Goal: Task Accomplishment & Management: Manage account settings

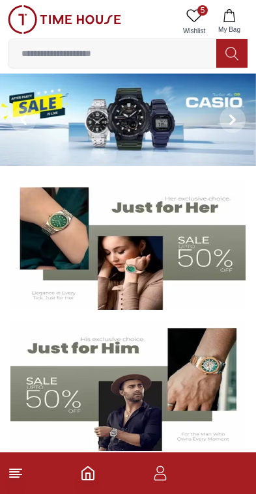
click at [88, 373] on img at bounding box center [127, 385] width 235 height 131
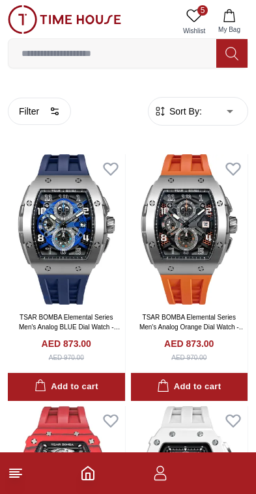
click at [162, 479] on icon "button" at bounding box center [160, 474] width 16 height 16
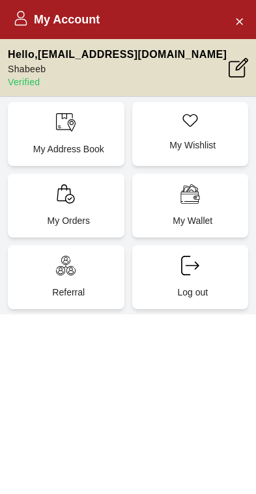
click at [66, 207] on div "My Orders" at bounding box center [66, 206] width 117 height 64
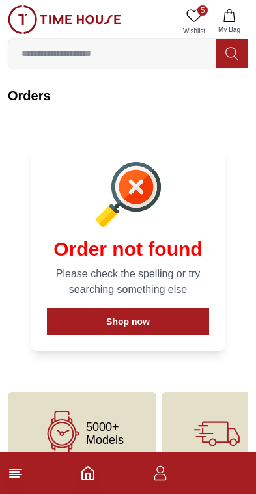
click at [163, 477] on icon "button" at bounding box center [160, 474] width 16 height 16
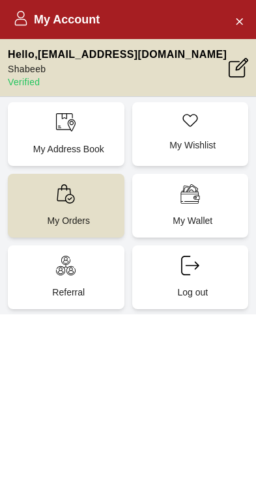
click at [70, 204] on div "My Orders" at bounding box center [66, 206] width 117 height 64
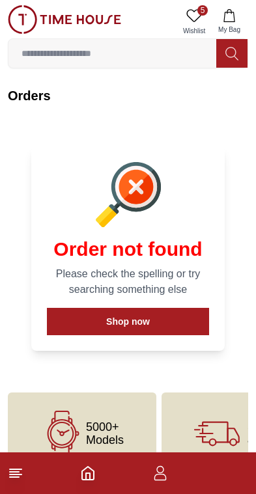
click at [16, 476] on icon at bounding box center [16, 474] width 16 height 16
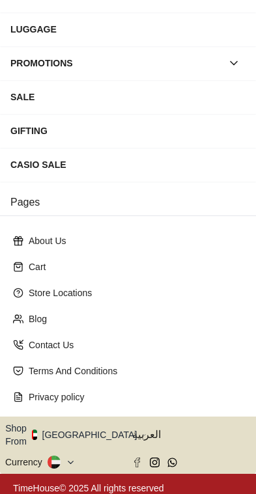
scroll to position [205, 0]
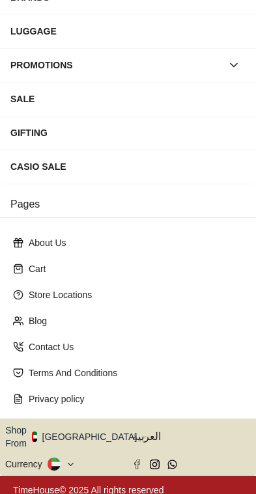
click at [74, 432] on button "Shop From [GEOGRAPHIC_DATA]" at bounding box center [75, 437] width 141 height 26
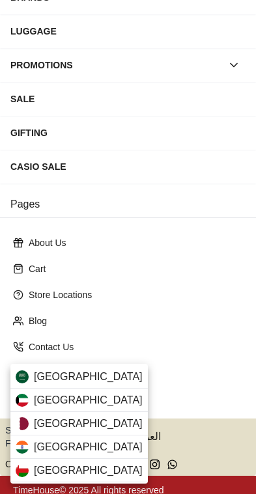
click at [40, 386] on div "[GEOGRAPHIC_DATA]" at bounding box center [78, 376] width 137 height 23
